Goal: Task Accomplishment & Management: Use online tool/utility

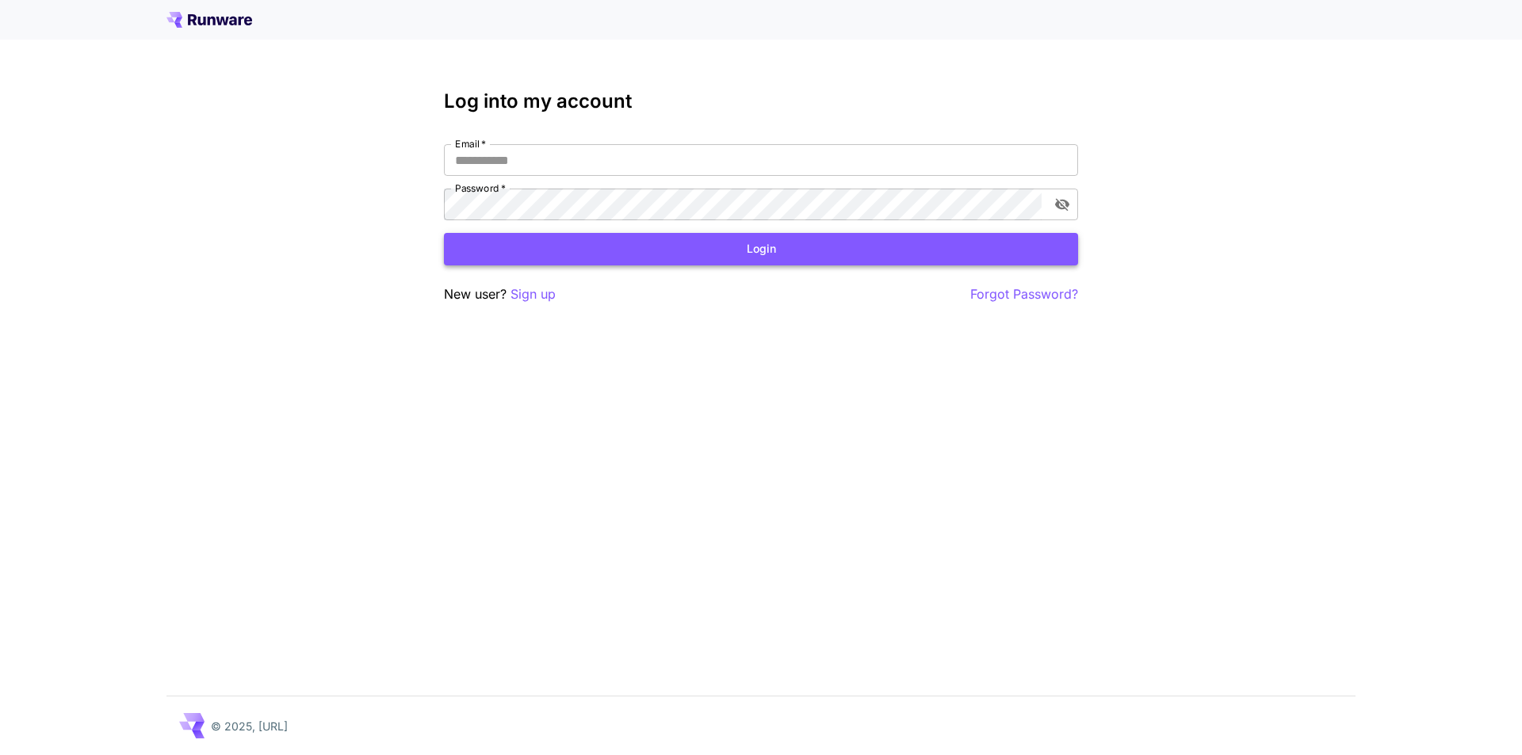
type input "**********"
click at [693, 258] on button "Login" at bounding box center [761, 249] width 634 height 32
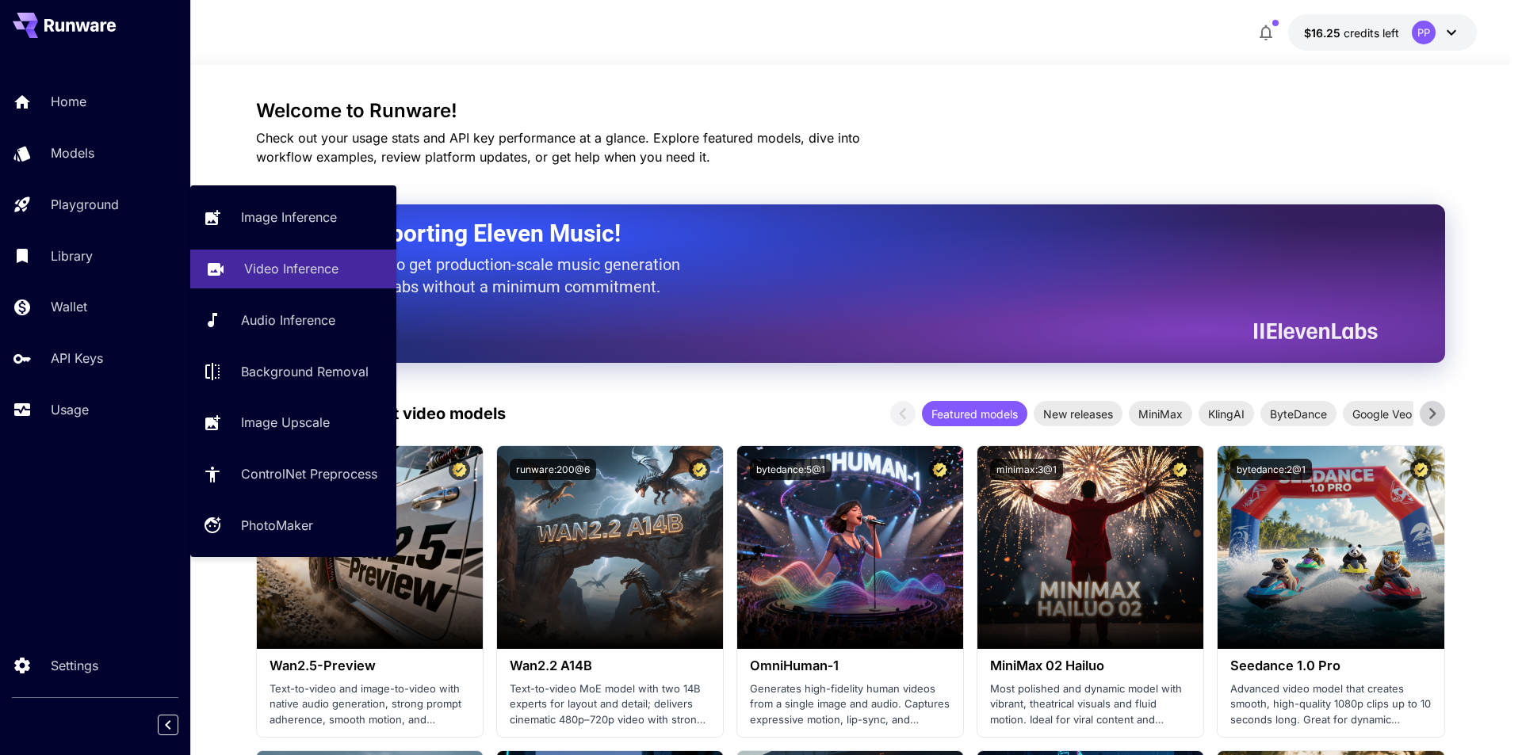
click at [281, 268] on p "Video Inference" at bounding box center [291, 268] width 94 height 19
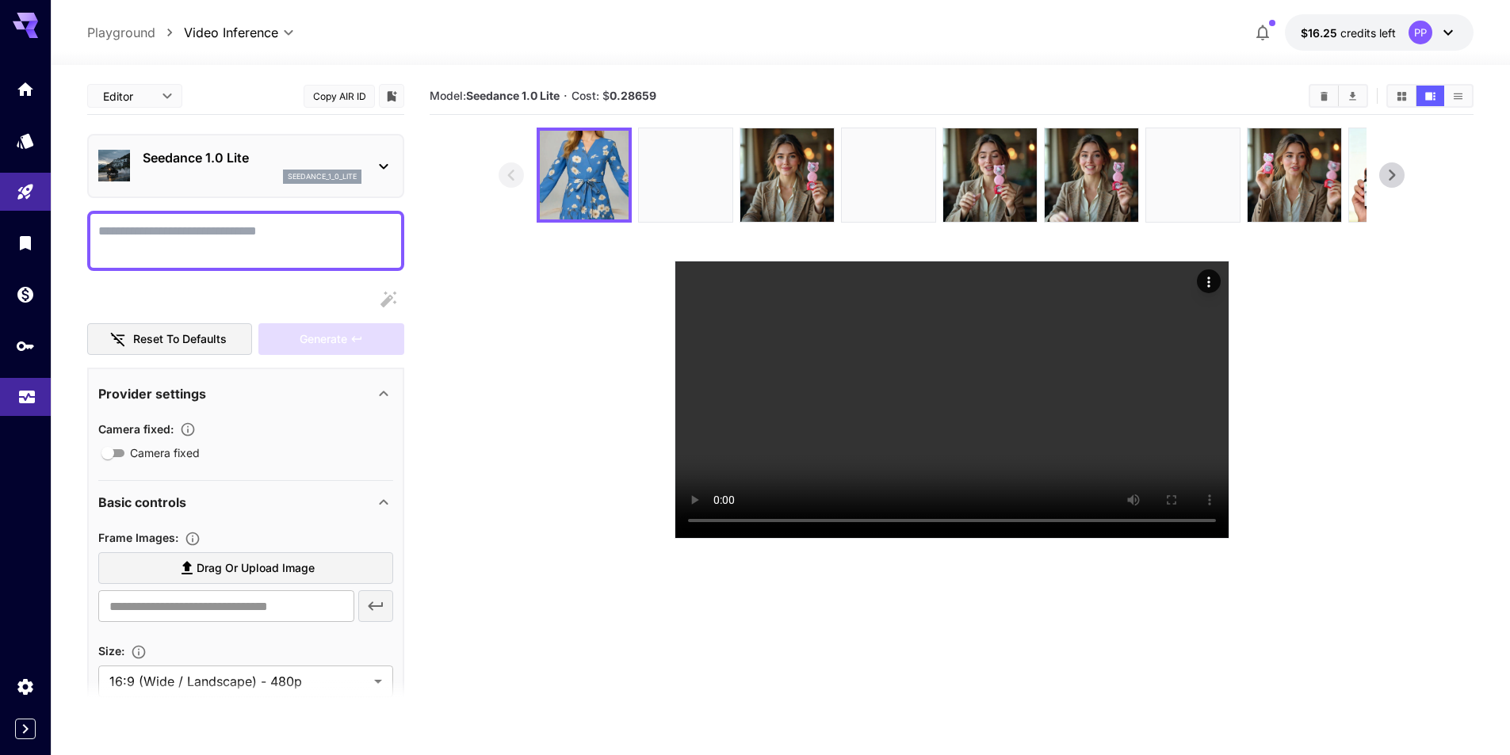
click at [30, 399] on icon "Usage" at bounding box center [27, 395] width 16 height 8
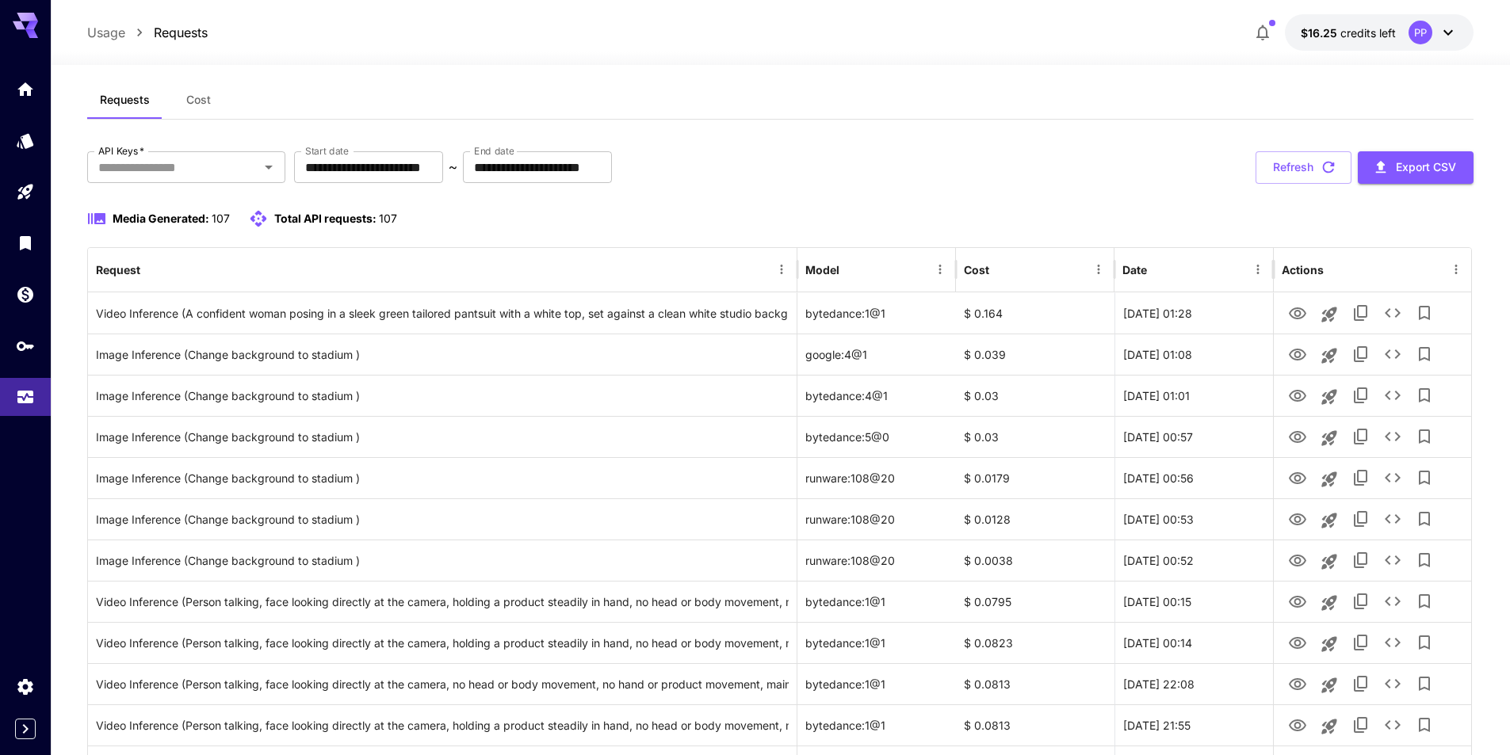
scroll to position [79, 0]
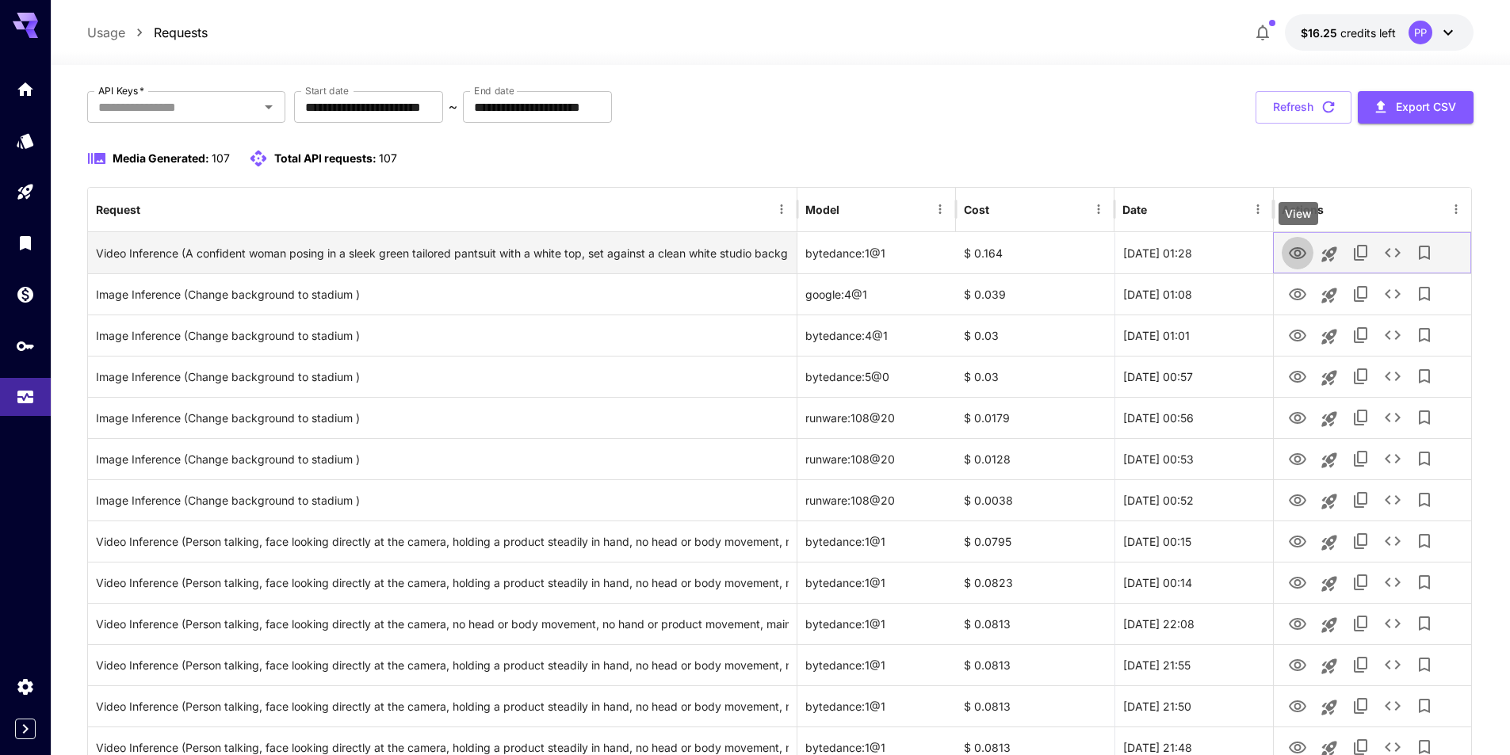
click at [1298, 252] on icon "View" at bounding box center [1297, 253] width 19 height 19
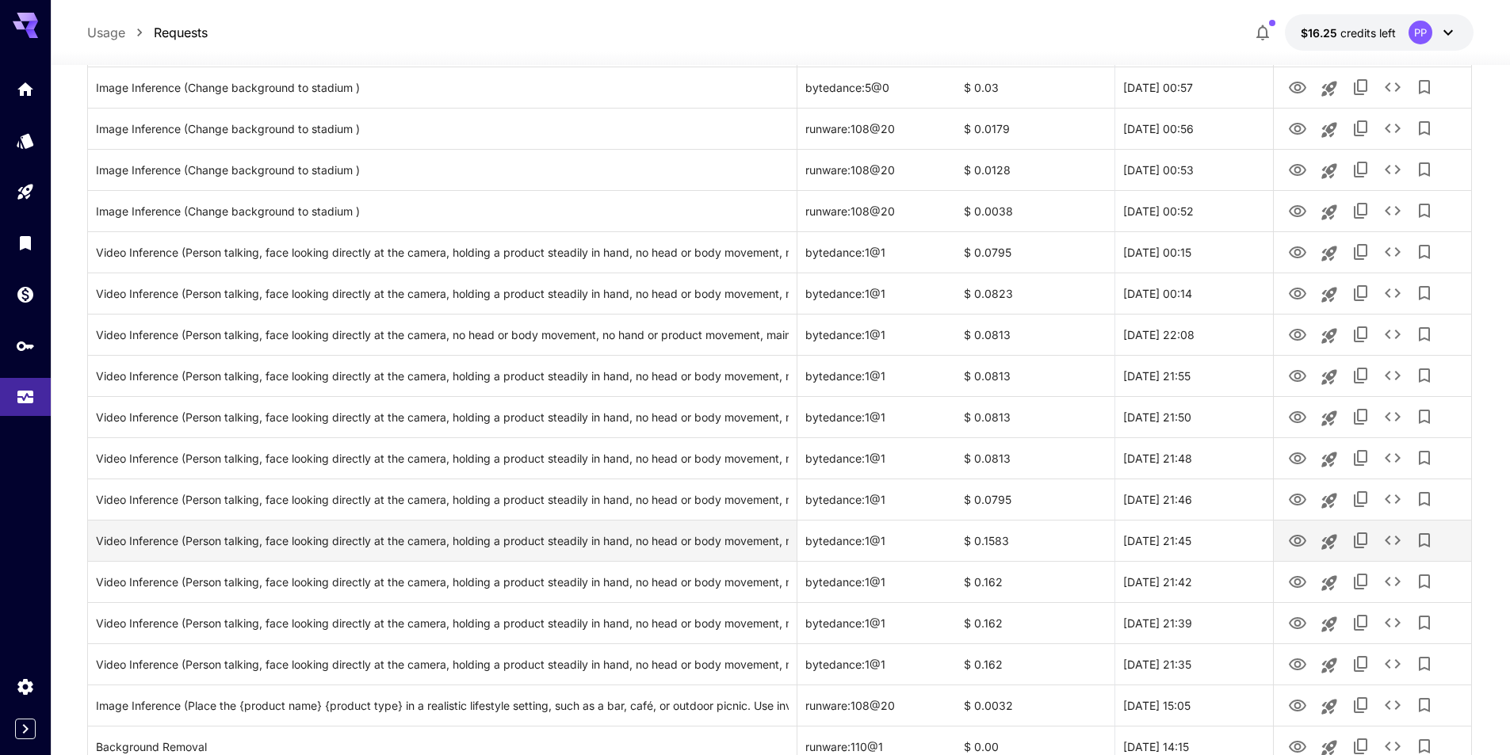
scroll to position [396, 0]
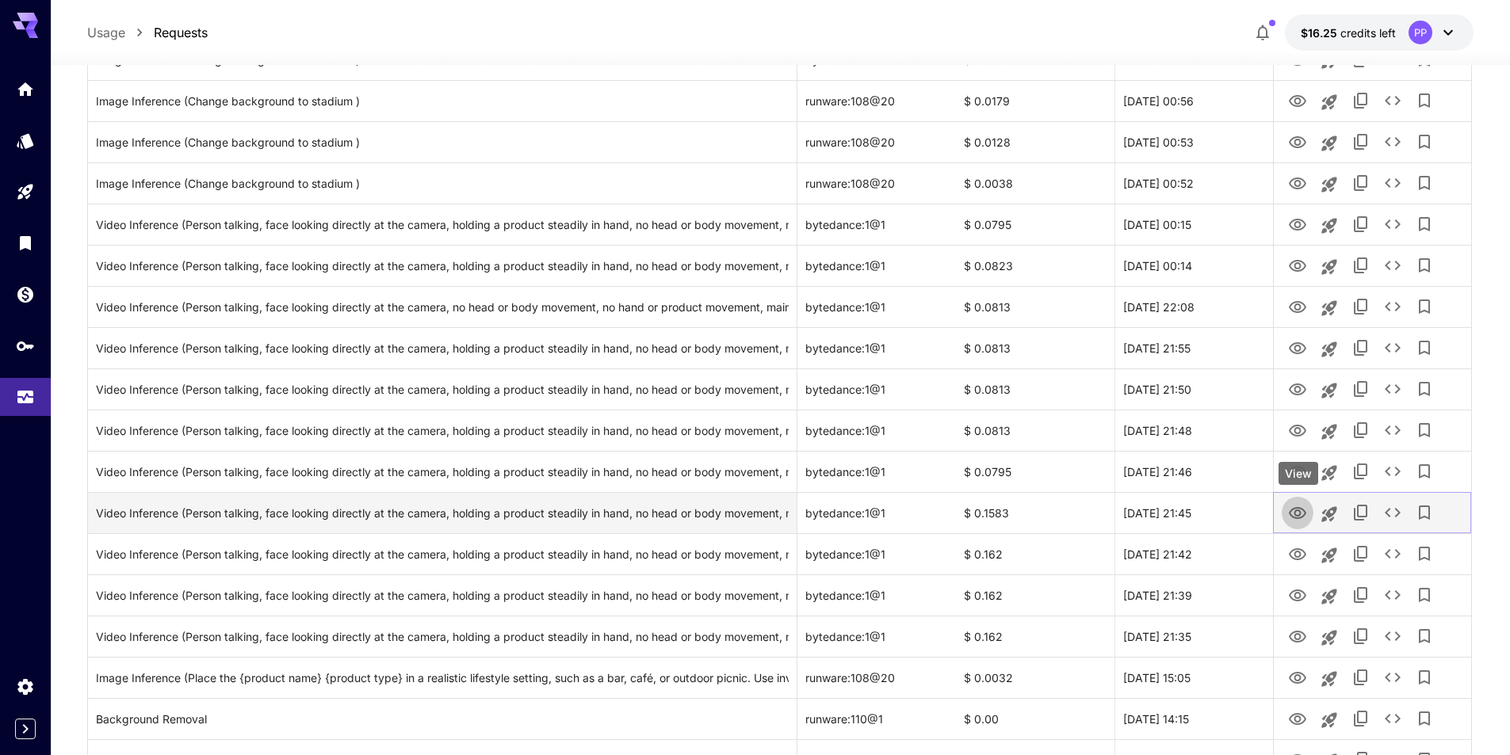
click at [1295, 510] on icon "View" at bounding box center [1297, 513] width 19 height 19
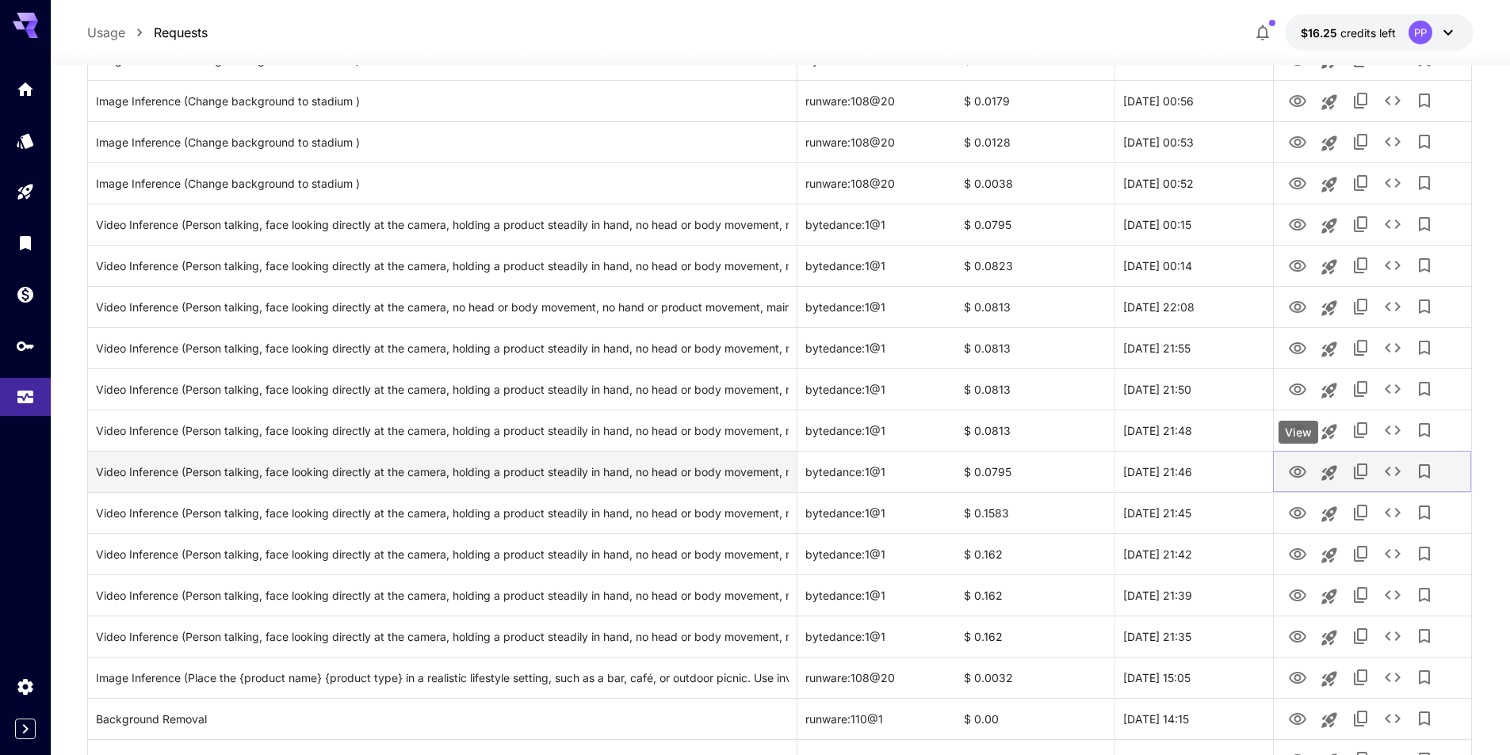
click at [1291, 470] on icon "View" at bounding box center [1297, 472] width 17 height 12
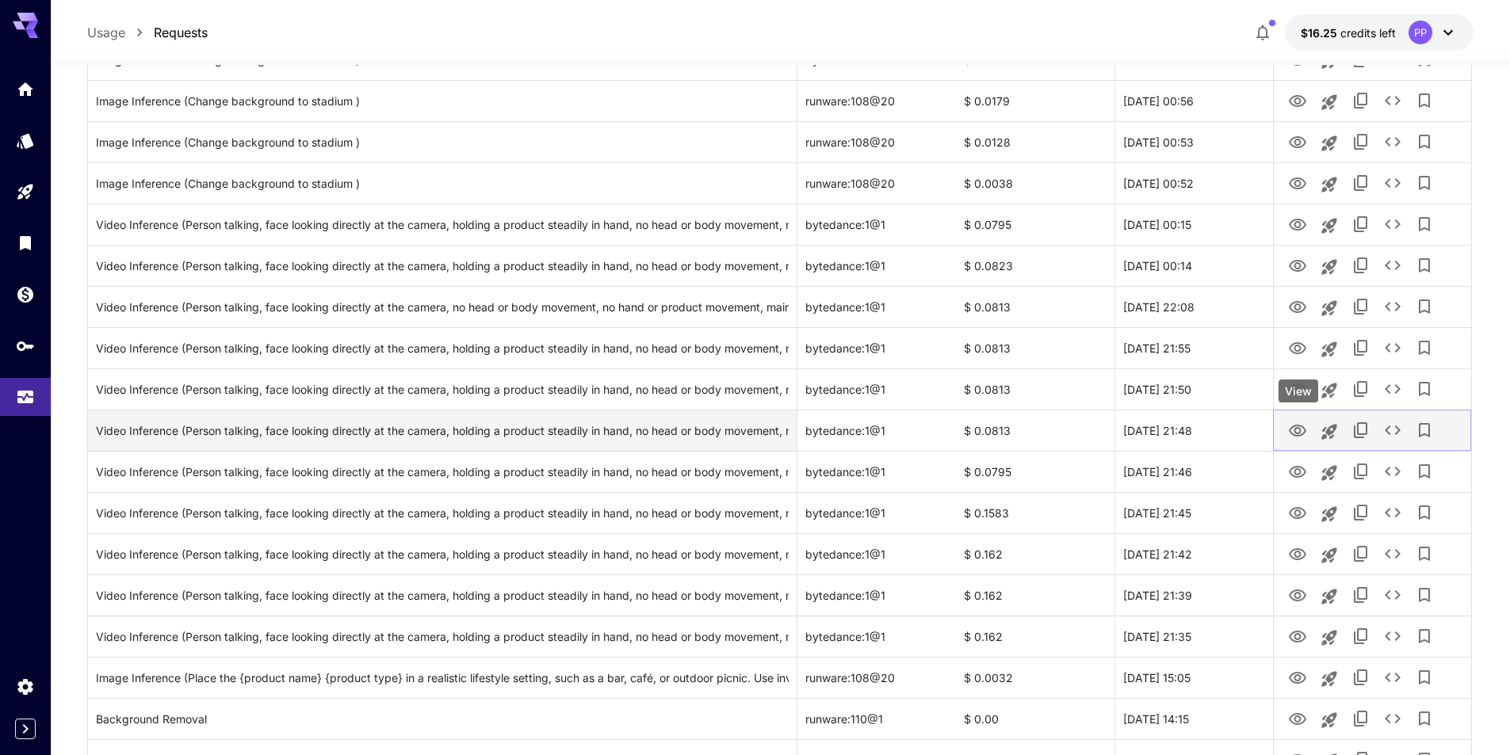
click at [1300, 433] on icon "View" at bounding box center [1297, 431] width 17 height 12
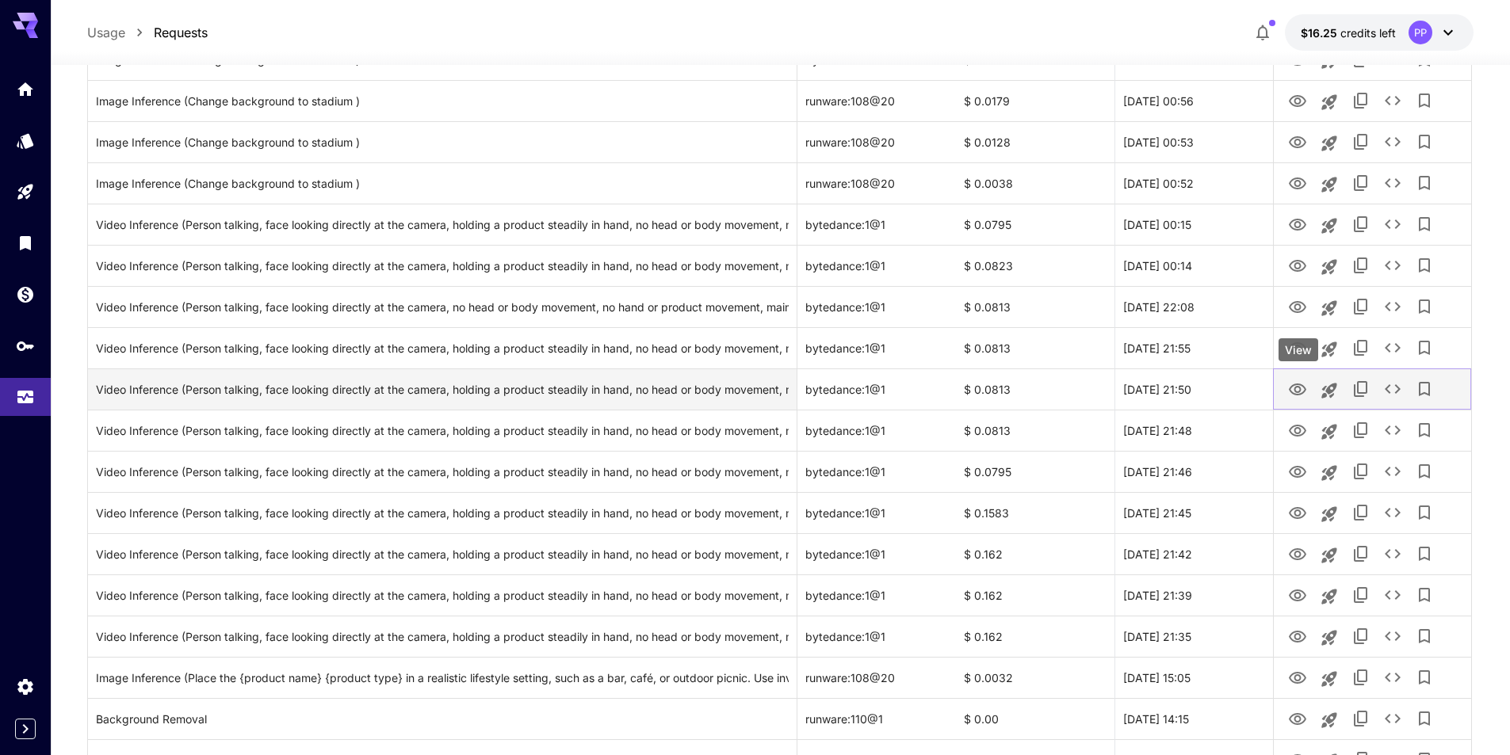
drag, startPoint x: 1302, startPoint y: 389, endPoint x: 1296, endPoint y: 373, distance: 17.1
click at [1302, 389] on icon "View" at bounding box center [1297, 389] width 19 height 19
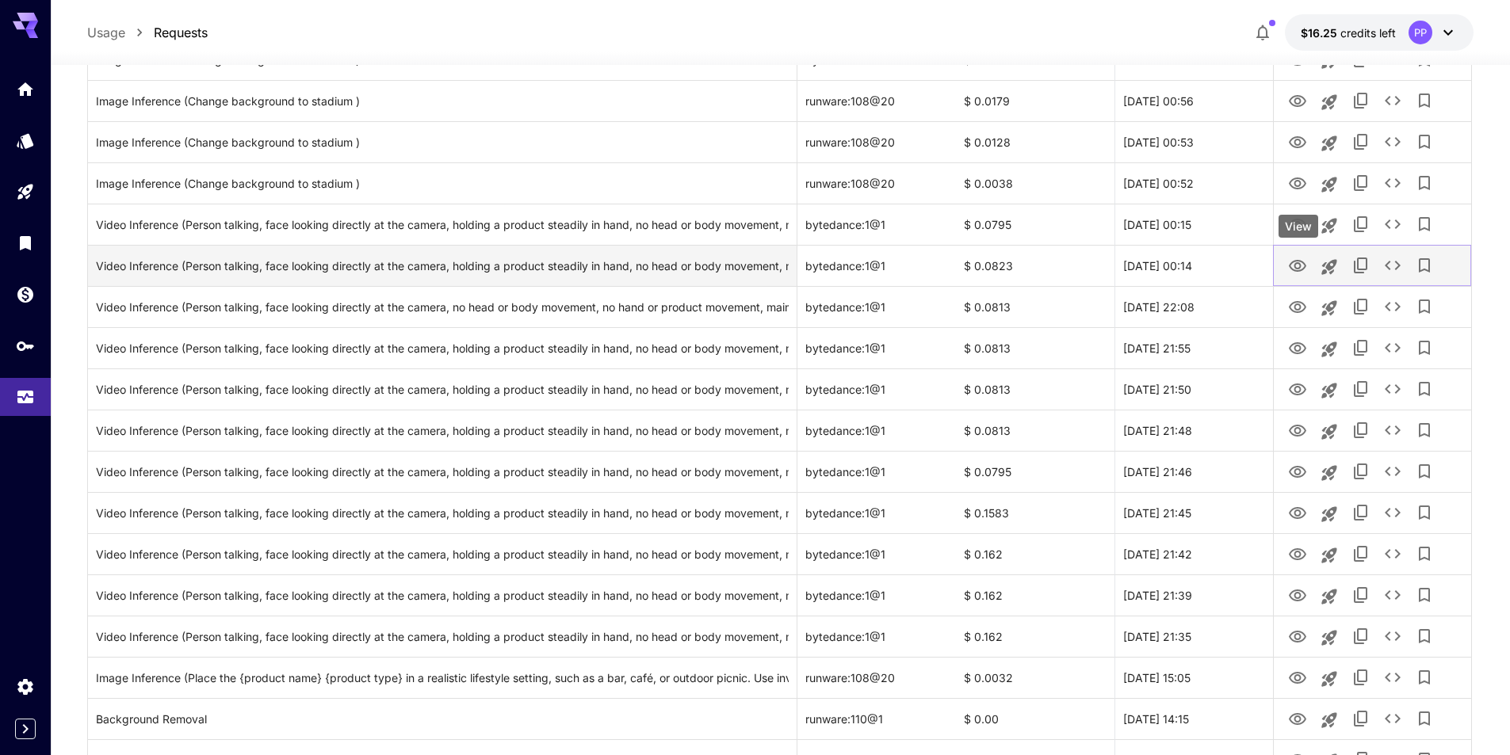
click at [1294, 260] on icon "View" at bounding box center [1297, 266] width 19 height 19
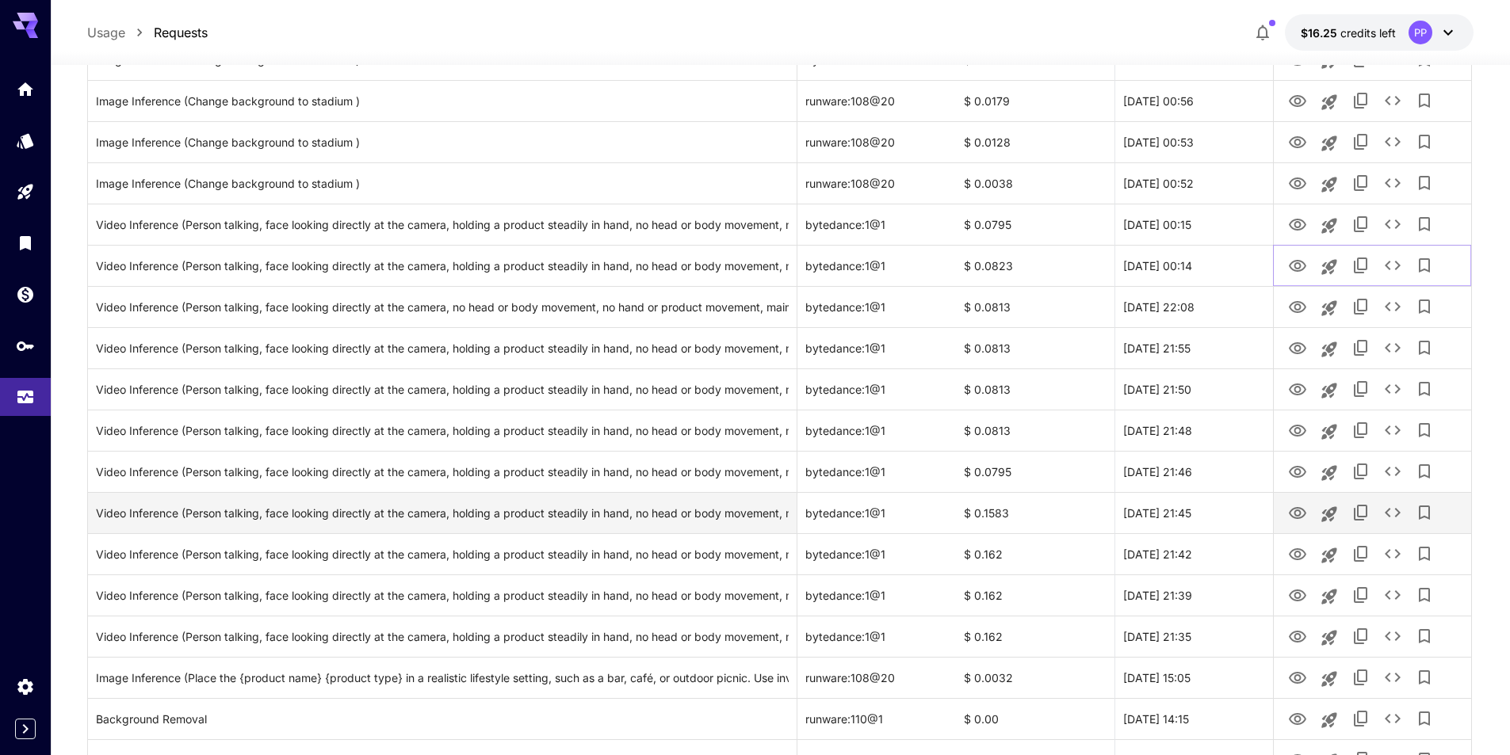
scroll to position [79, 0]
